Goal: Information Seeking & Learning: Understand process/instructions

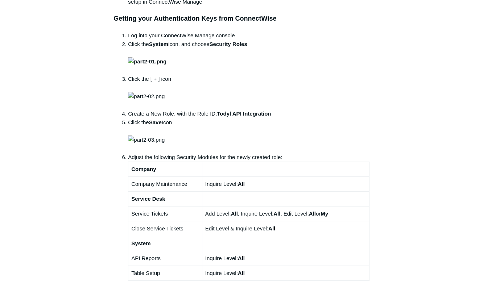
scroll to position [259, 0]
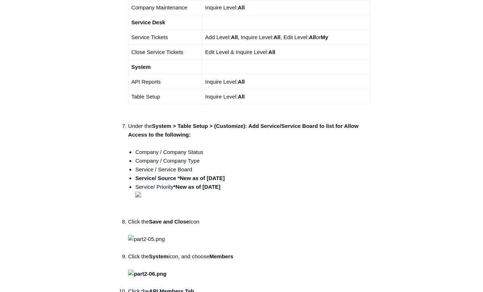
scroll to position [665, 0]
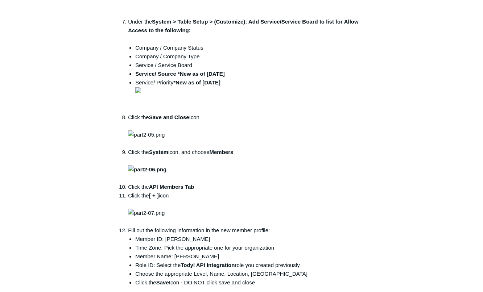
drag, startPoint x: 275, startPoint y: 136, endPoint x: 219, endPoint y: 137, distance: 55.5
copy strong "Todyl API Integration"
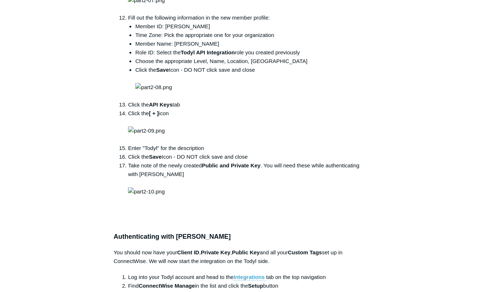
scroll to position [887, 0]
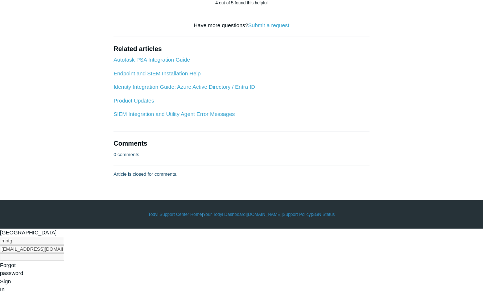
scroll to position [1700, 0]
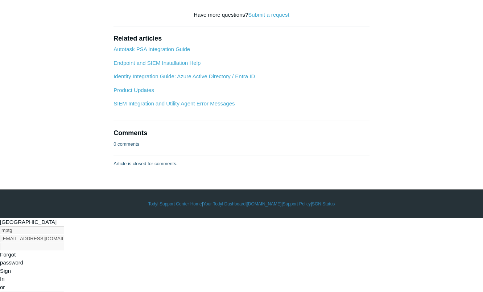
drag, startPoint x: 180, startPoint y: 153, endPoint x: 166, endPoint y: 153, distance: 14.1
copy li "Todyl"
drag, startPoint x: 192, startPoint y: 170, endPoint x: 174, endPoint y: 172, distance: 18.3
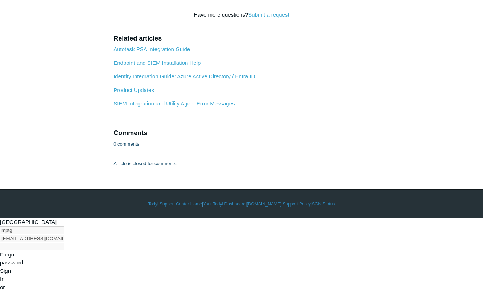
copy li "Todyl"
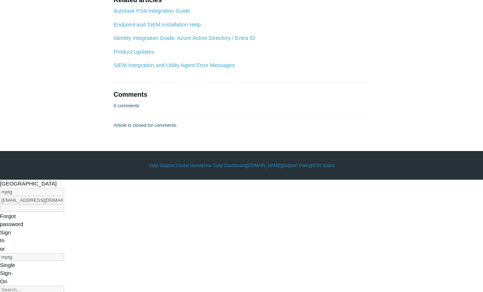
scroll to position [1737, 0]
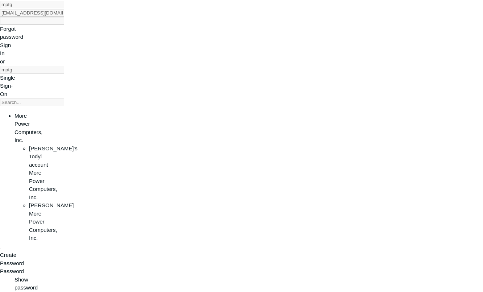
scroll to position [1959, 0]
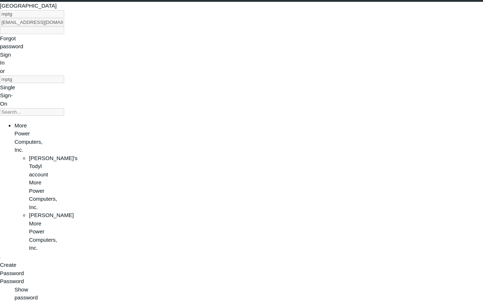
scroll to position [2551, 0]
